Goal: Check status: Check status

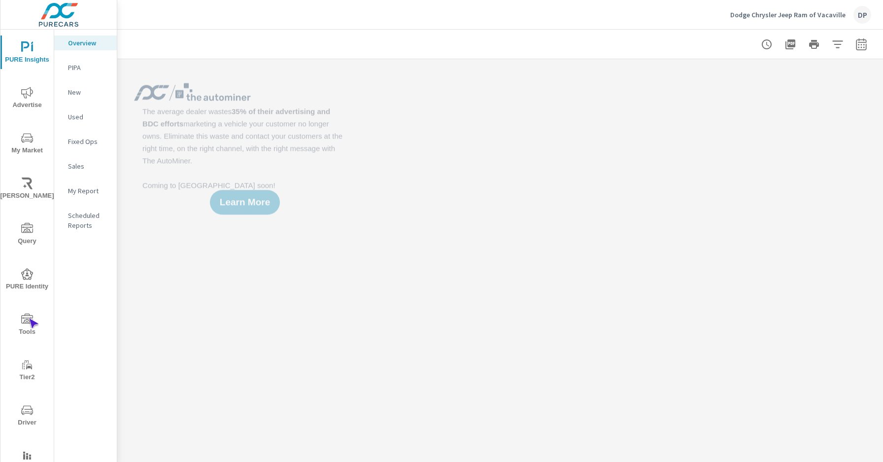
click at [29, 318] on icon "nav menu" at bounding box center [27, 318] width 12 height 10
